Goal: Find specific page/section: Find specific page/section

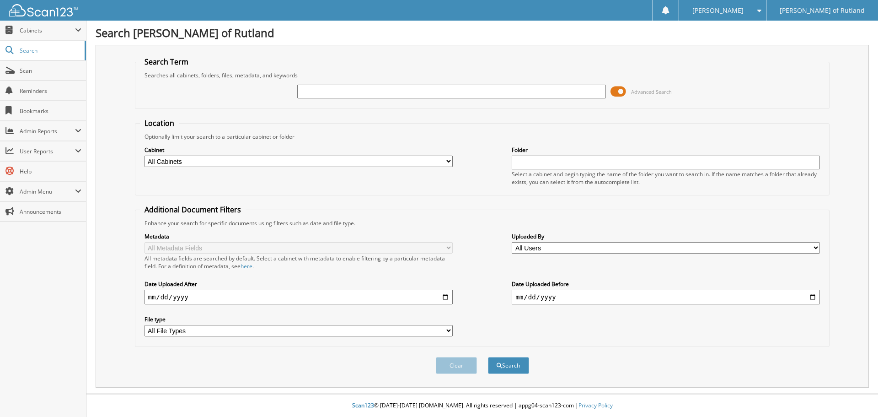
drag, startPoint x: 436, startPoint y: 88, endPoint x: 419, endPoint y: 92, distance: 18.4
click at [419, 92] on input "text" at bounding box center [451, 92] width 308 height 14
type input "RS250480"
click at [488, 357] on button "Search" at bounding box center [508, 365] width 41 height 17
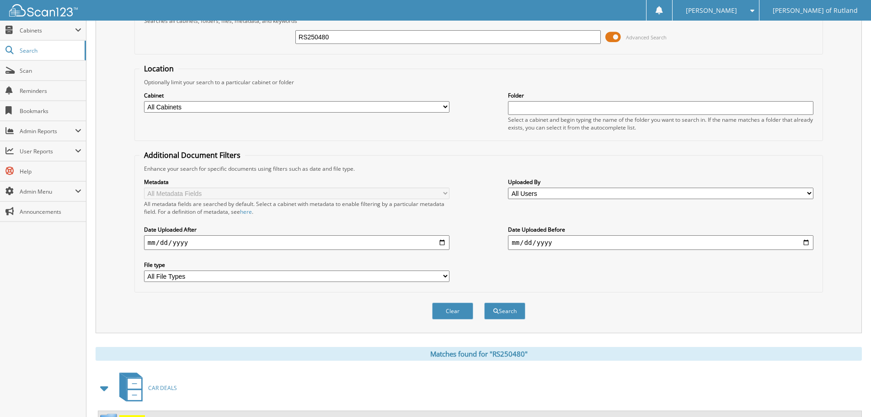
scroll to position [229, 0]
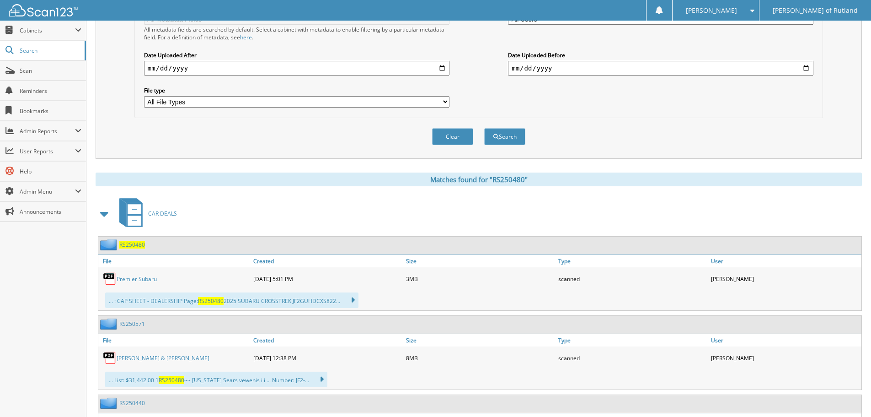
click at [134, 283] on link "Premier Subaru" at bounding box center [137, 279] width 40 height 8
